Goal: Complete application form

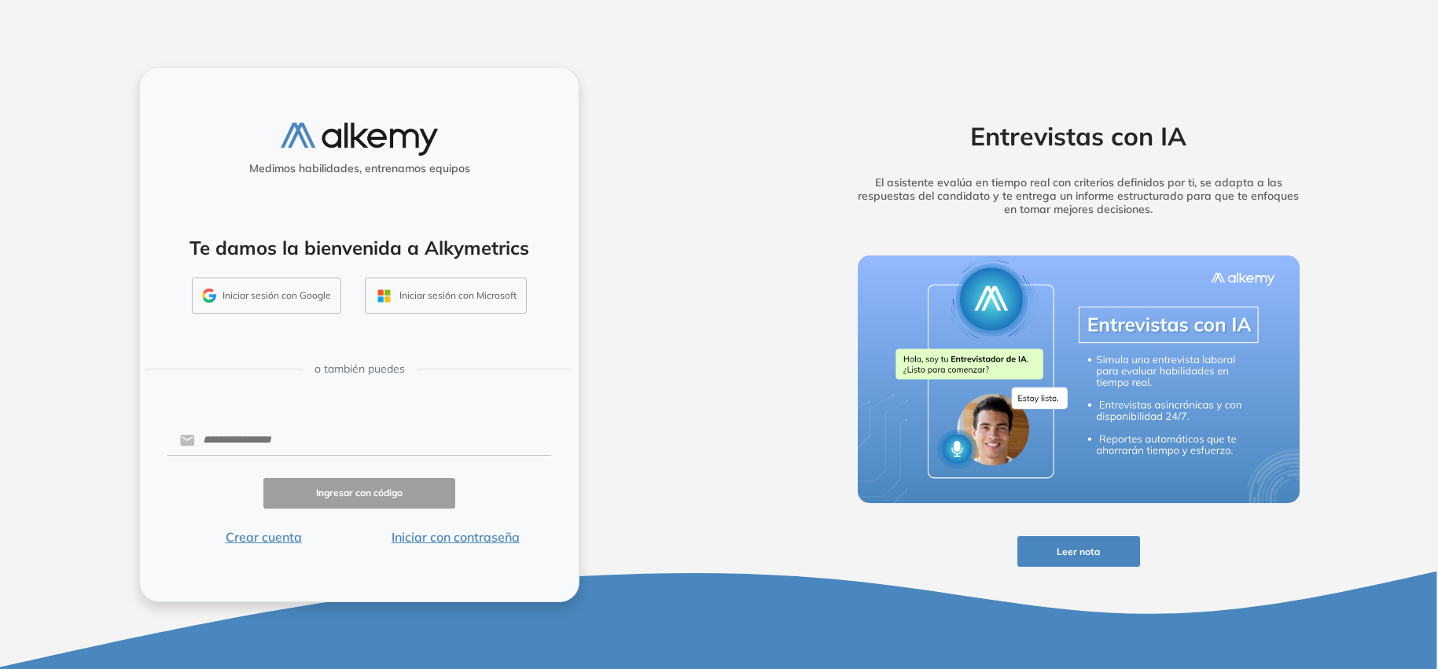
click at [259, 534] on button "Crear cuenta" at bounding box center [264, 537] width 192 height 19
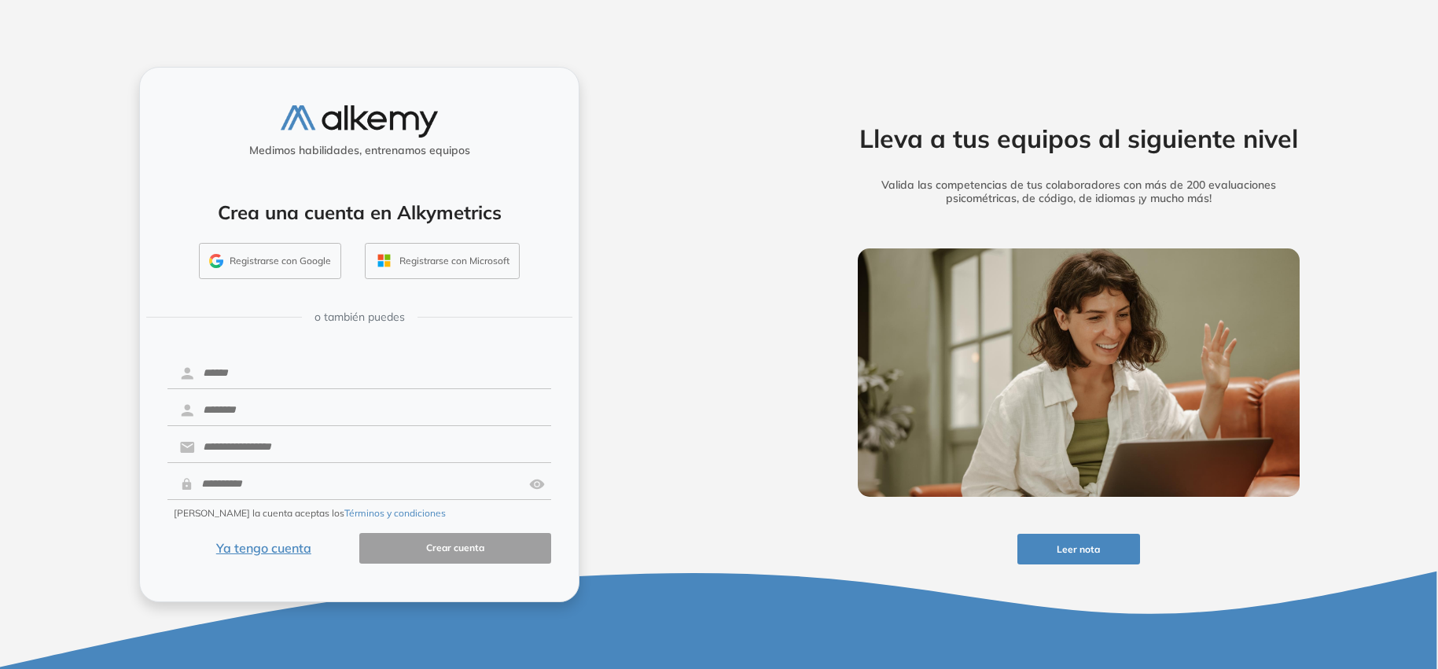
click at [289, 254] on button "Registrarse con Google" at bounding box center [270, 261] width 142 height 36
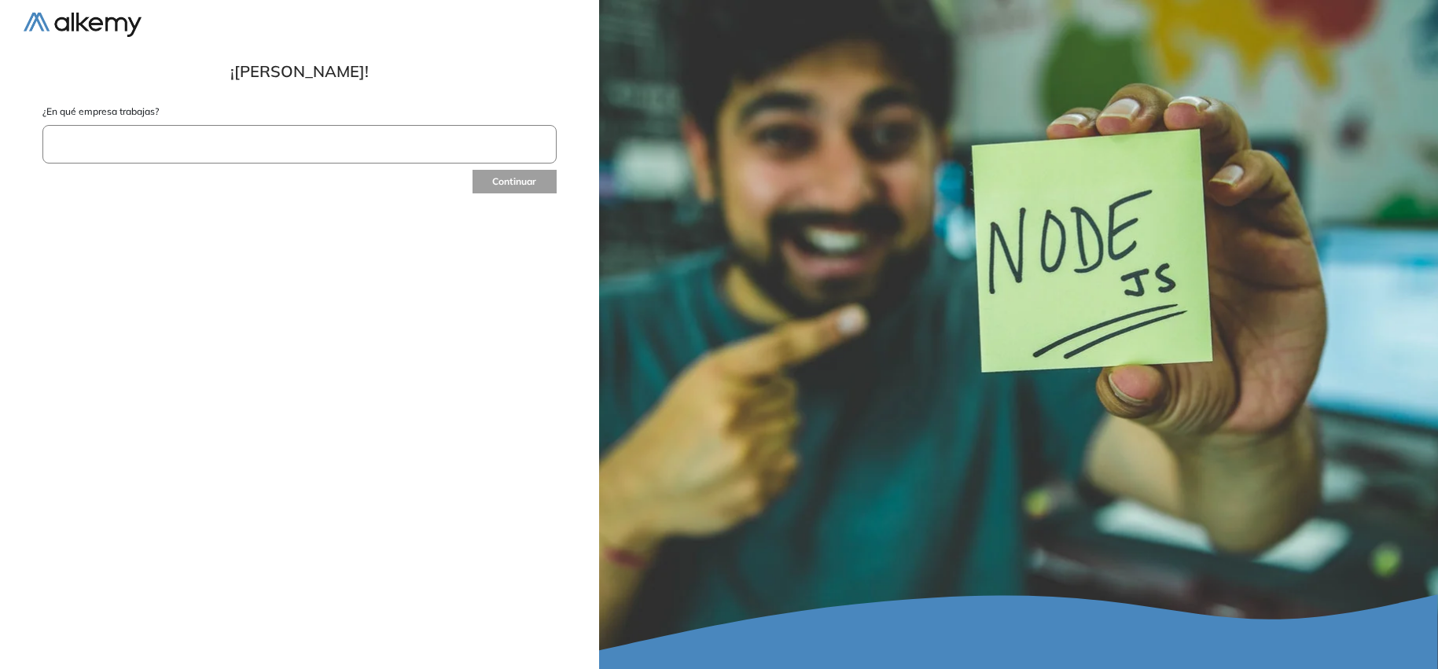
click at [216, 141] on input "text" at bounding box center [299, 144] width 514 height 39
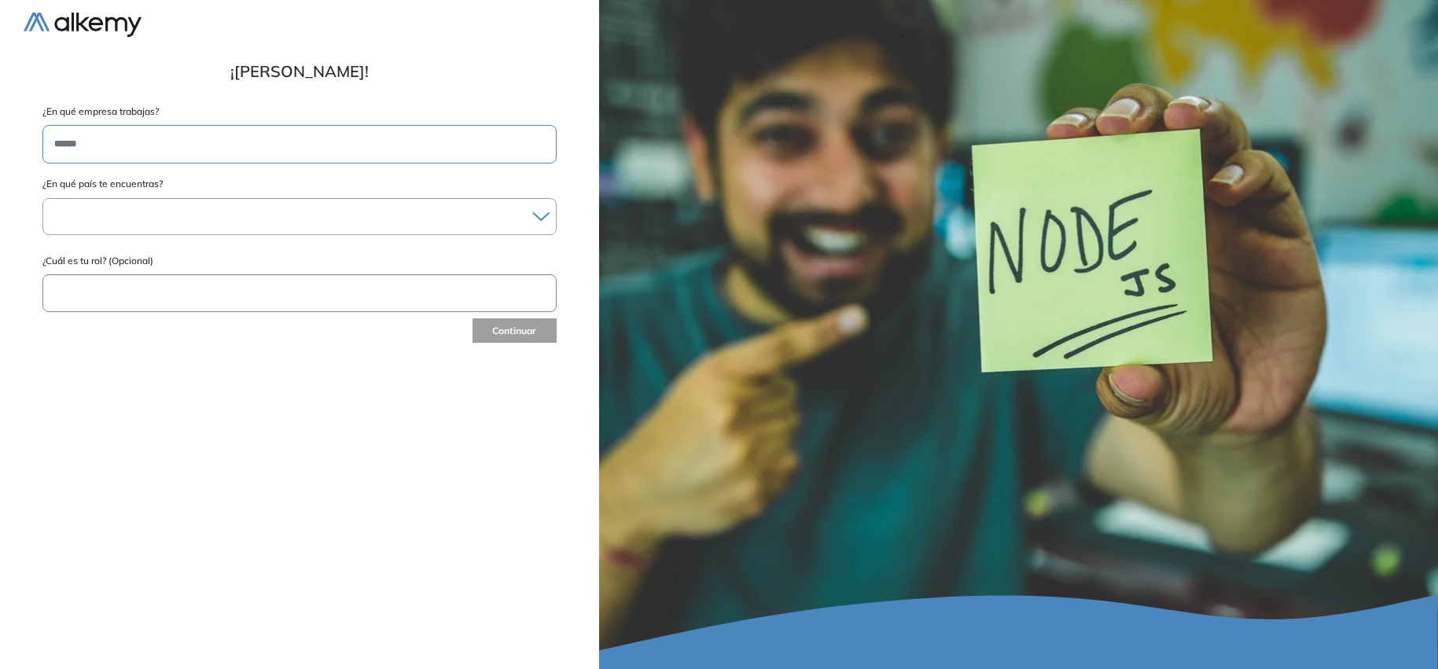
type input "******"
click at [181, 200] on div "Albania Andorra Antigua y Barbuda Argentina Aruba Australia Austria Bahamas Bar…" at bounding box center [299, 216] width 514 height 37
click at [176, 212] on div at bounding box center [299, 216] width 513 height 23
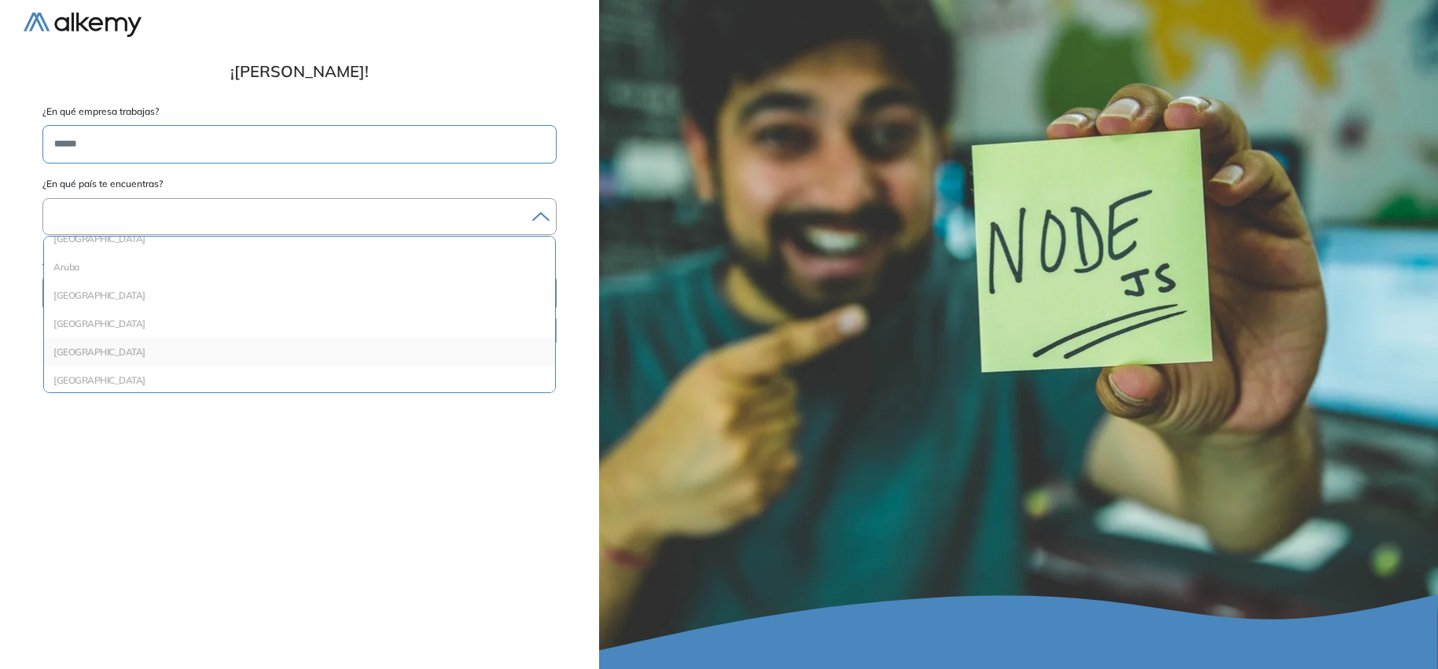
scroll to position [102, 0]
click at [83, 242] on li "Argentina" at bounding box center [299, 240] width 499 height 16
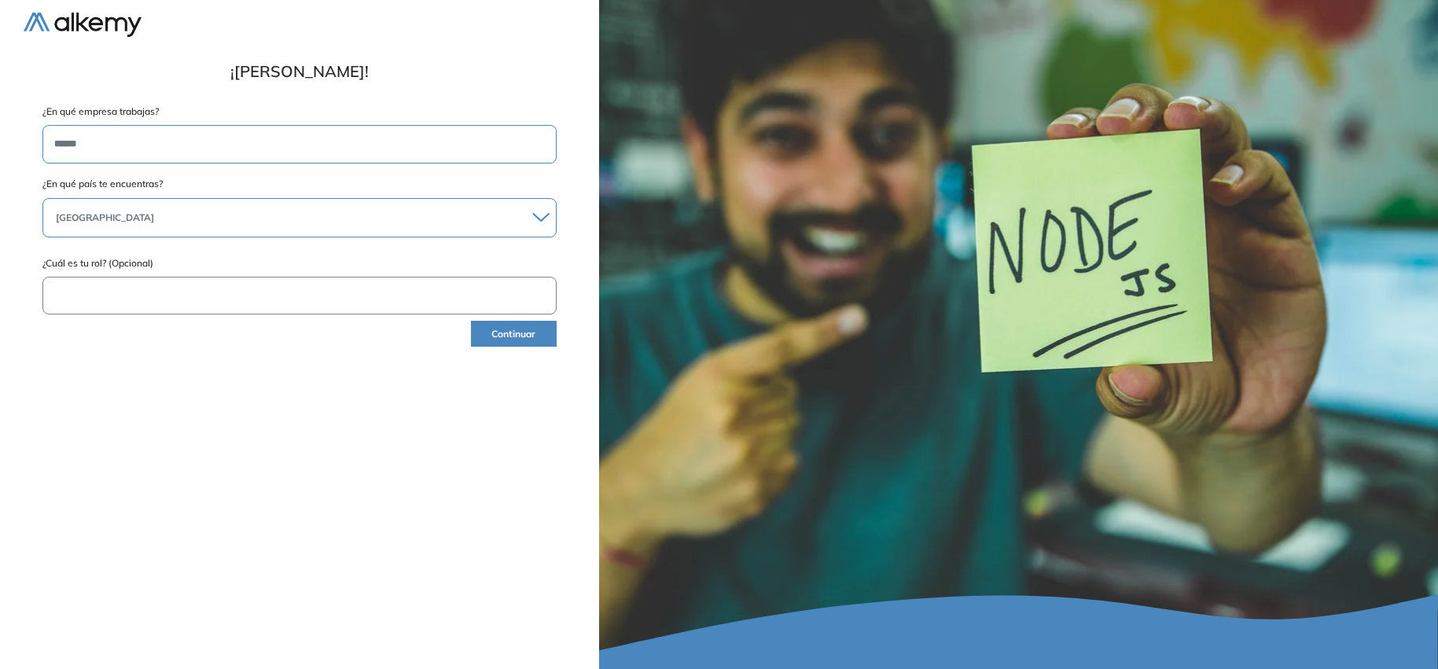
click at [130, 307] on input "text" at bounding box center [299, 296] width 514 height 39
type input "*****"
drag, startPoint x: 541, startPoint y: 337, endPoint x: 293, endPoint y: 279, distance: 255.1
click at [540, 337] on button "Continuar" at bounding box center [514, 334] width 86 height 26
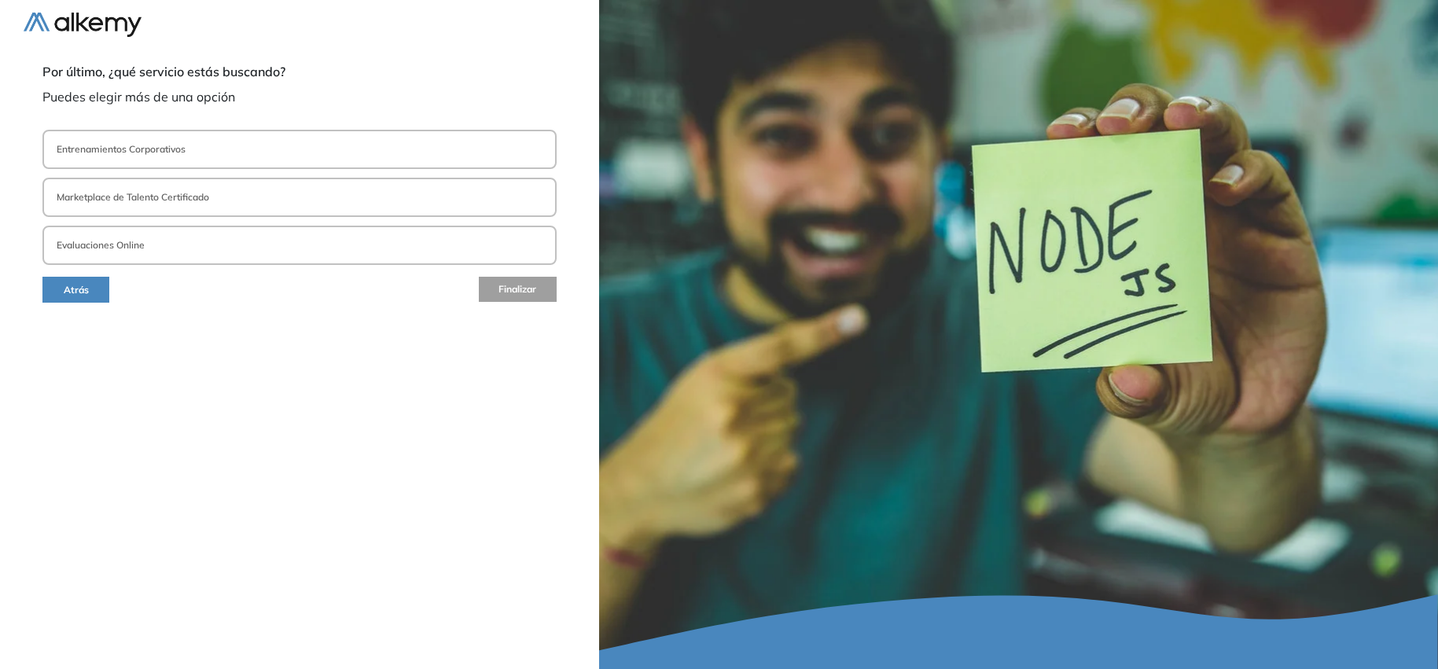
click at [209, 151] on button "Entrenamientos Corporativos" at bounding box center [299, 149] width 514 height 39
